Goal: Information Seeking & Learning: Learn about a topic

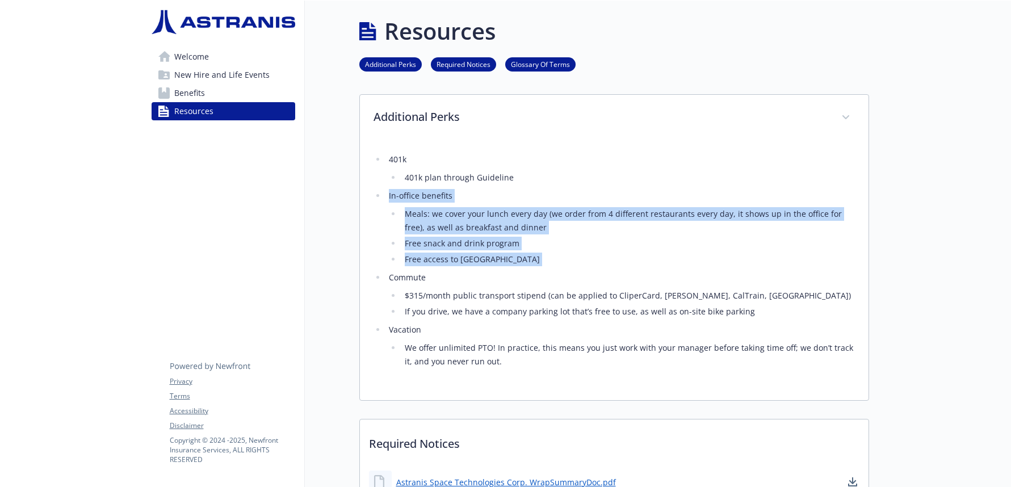
drag, startPoint x: 440, startPoint y: 186, endPoint x: 482, endPoint y: 268, distance: 91.9
click at [482, 269] on ul "401k 401k plan through Guideline In-office benefits Meals: we cover your lunch …" at bounding box center [614, 261] width 481 height 216
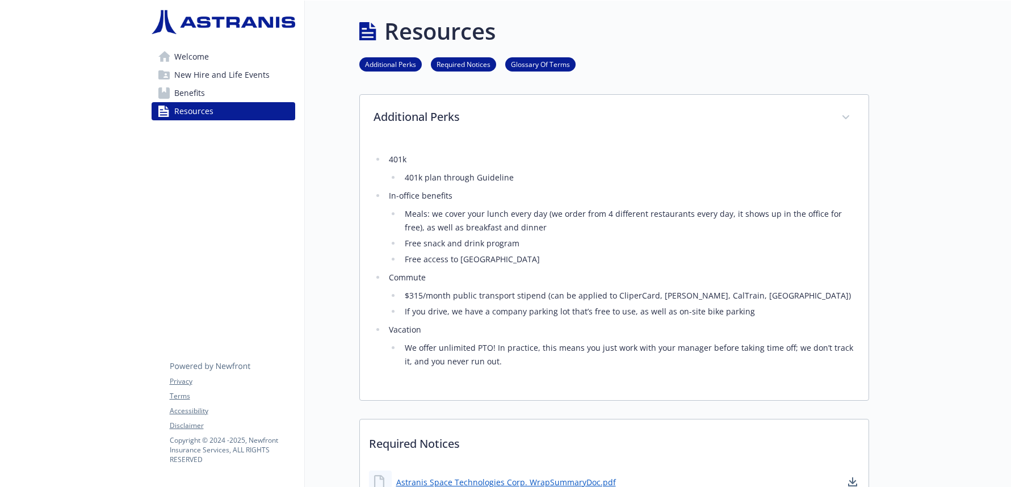
click at [482, 268] on ul "401k 401k plan through Guideline In-office benefits Meals: we cover your lunch …" at bounding box center [614, 261] width 481 height 216
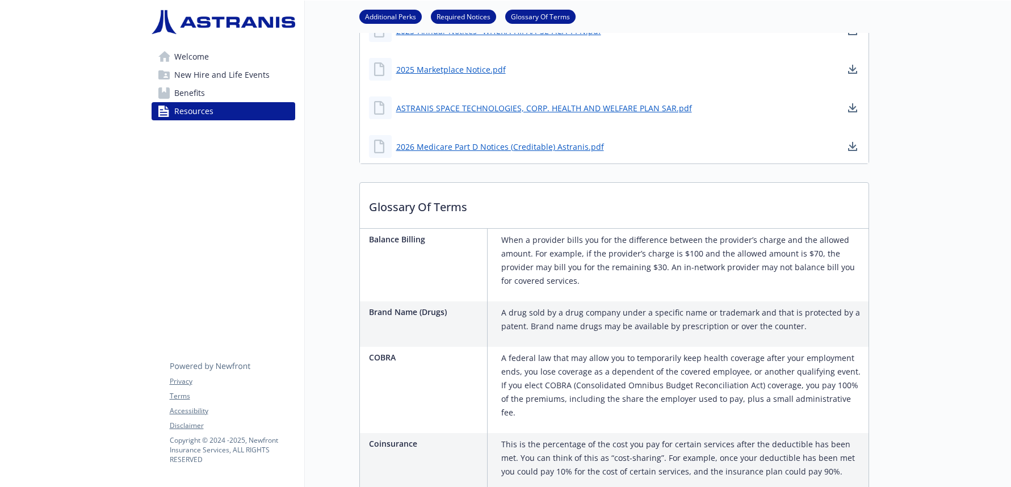
click at [207, 89] on link "Benefits" at bounding box center [224, 93] width 144 height 18
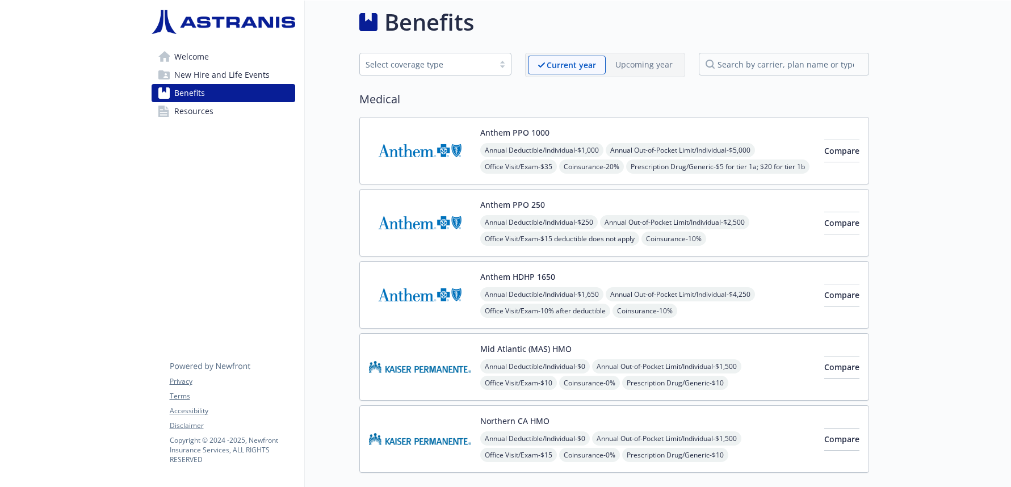
scroll to position [529, 0]
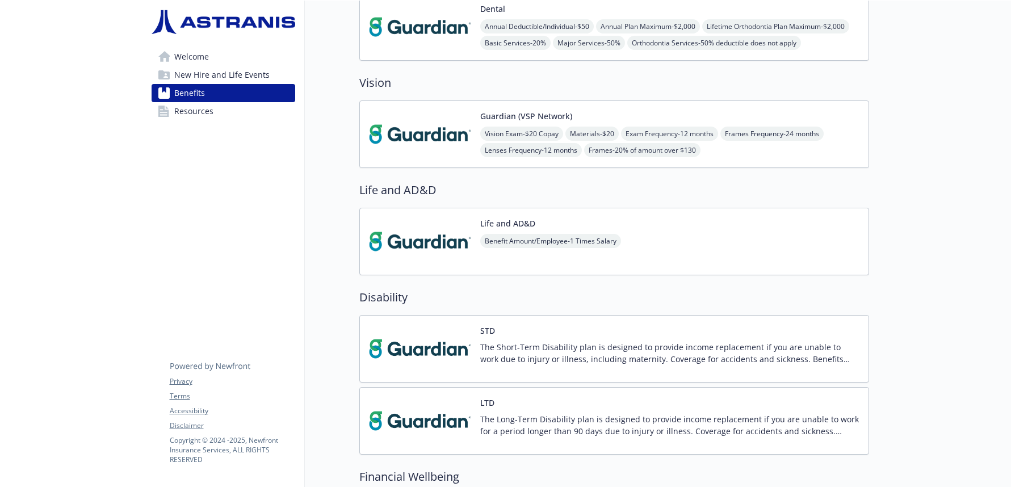
click at [215, 78] on span "New Hire and Life Events" at bounding box center [221, 75] width 95 height 18
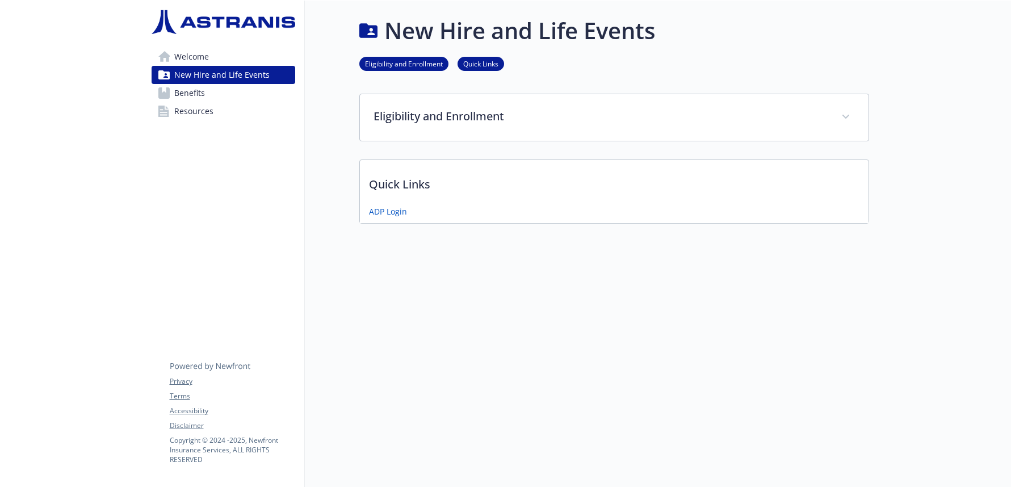
click at [216, 51] on link "Welcome" at bounding box center [224, 57] width 144 height 18
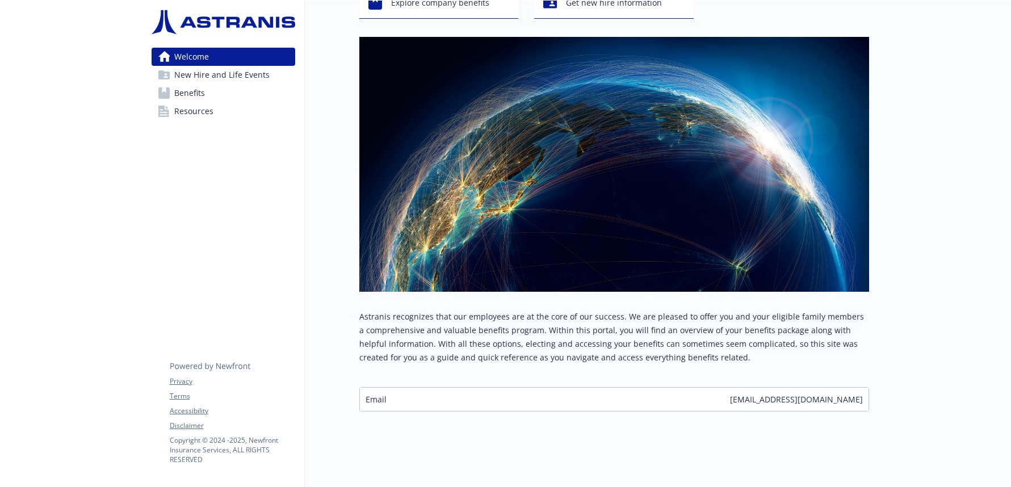
scroll to position [100, 0]
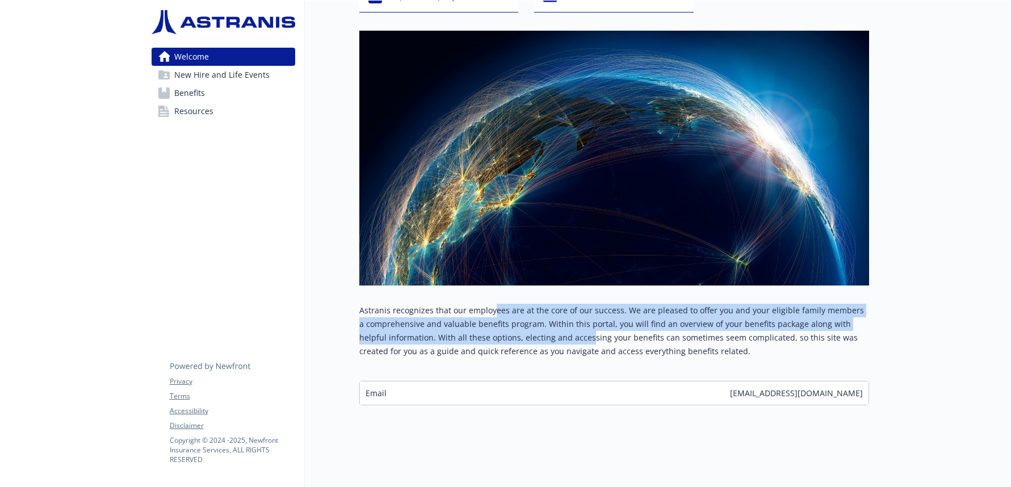
drag, startPoint x: 505, startPoint y: 305, endPoint x: 559, endPoint y: 325, distance: 56.7
click at [559, 325] on p "Astranis recognizes that our employees are at the core of our success. We are p…" at bounding box center [614, 331] width 510 height 54
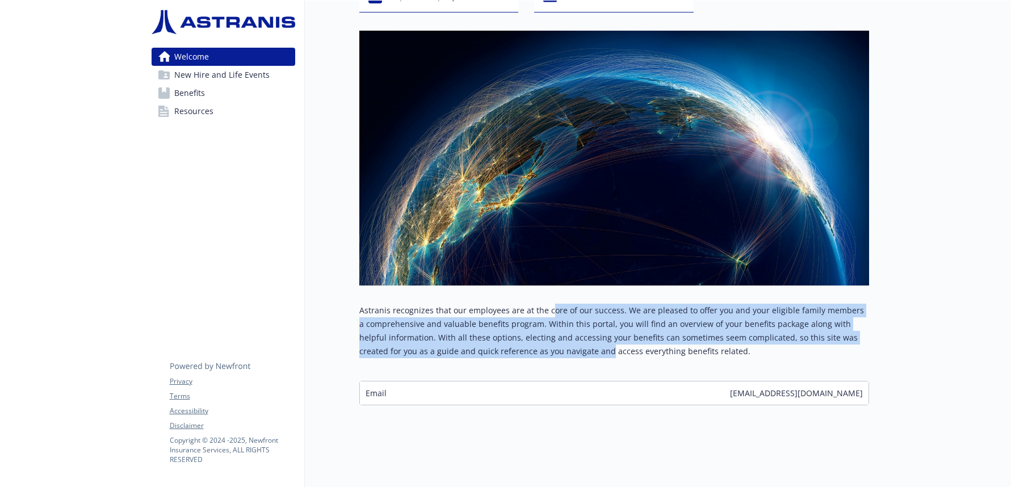
drag, startPoint x: 550, startPoint y: 304, endPoint x: 564, endPoint y: 337, distance: 36.4
click at [564, 337] on p "Astranis recognizes that our employees are at the core of our success. We are p…" at bounding box center [614, 331] width 510 height 54
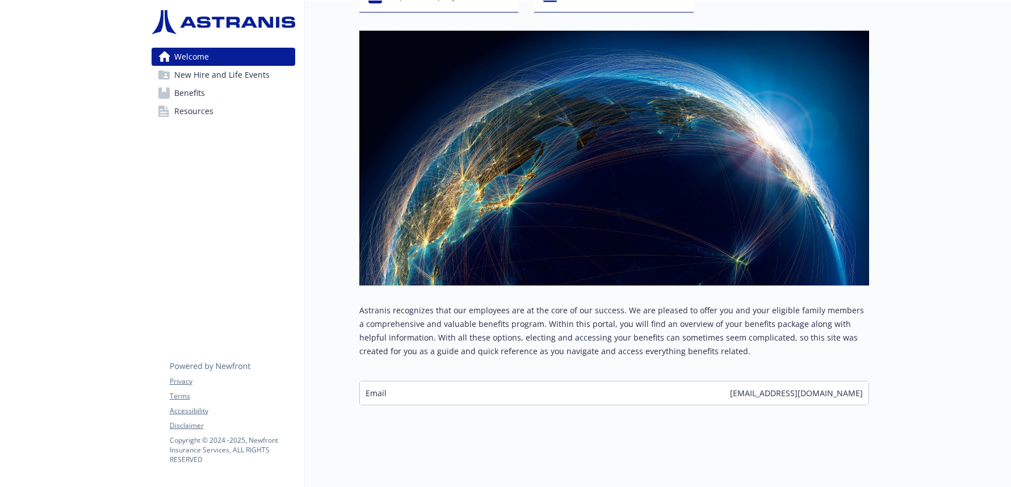
click at [564, 337] on p "Astranis recognizes that our employees are at the core of our success. We are p…" at bounding box center [614, 331] width 510 height 54
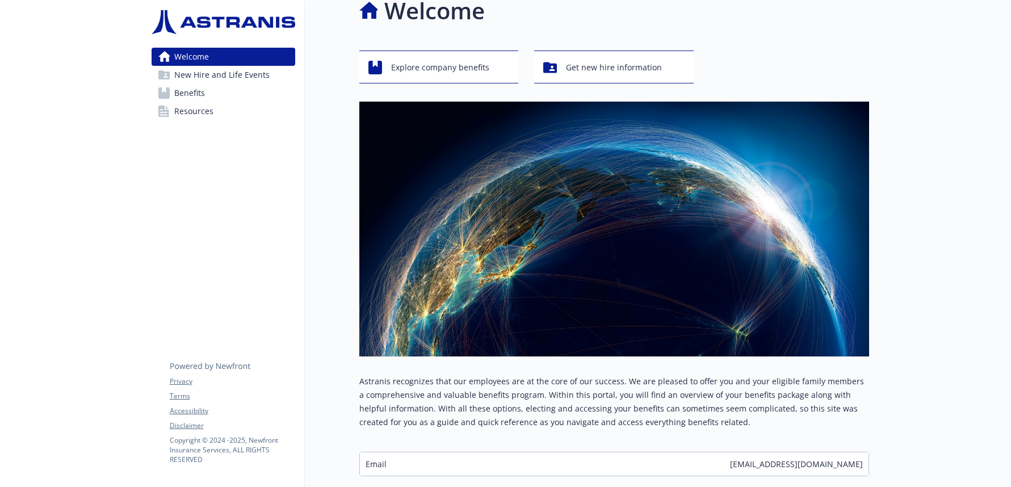
scroll to position [18, 0]
